Goal: Task Accomplishment & Management: Manage account settings

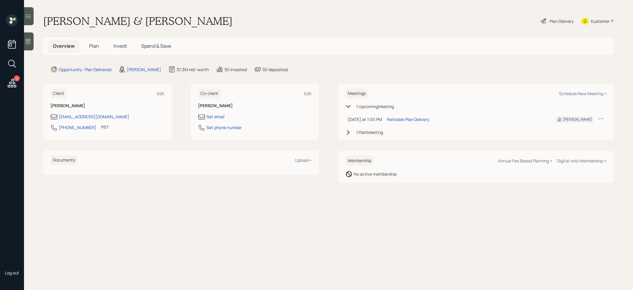
click at [93, 47] on span "Plan" at bounding box center [94, 46] width 10 height 7
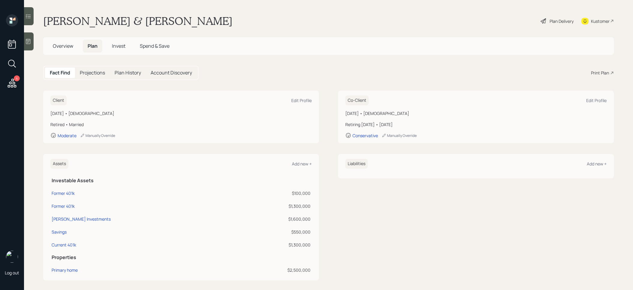
click at [554, 21] on div "Plan Delivery" at bounding box center [561, 21] width 24 height 6
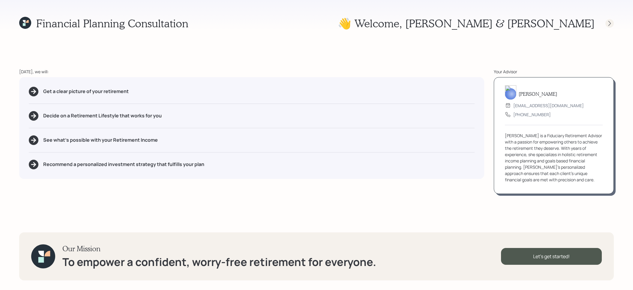
click at [609, 22] on icon at bounding box center [609, 23] width 2 height 5
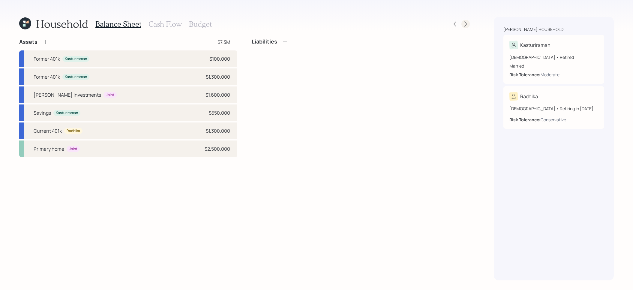
click at [466, 25] on icon at bounding box center [465, 24] width 6 height 6
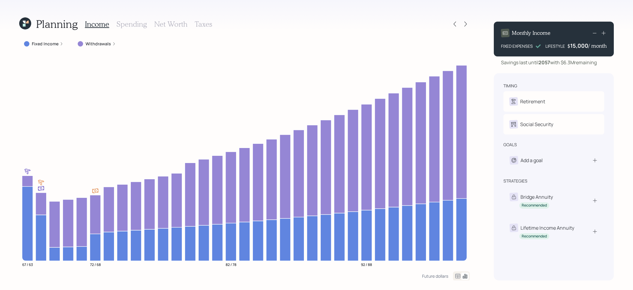
click at [203, 25] on h3 "Taxes" at bounding box center [203, 24] width 17 height 9
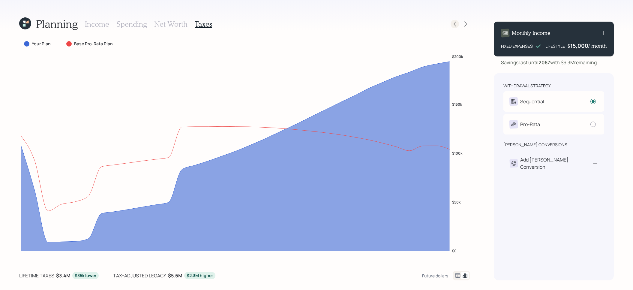
click at [455, 25] on icon at bounding box center [455, 24] width 6 height 6
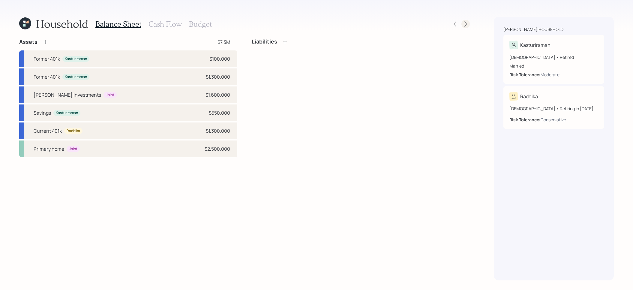
click at [466, 23] on icon at bounding box center [465, 24] width 2 height 5
